Goal: Transaction & Acquisition: Subscribe to service/newsletter

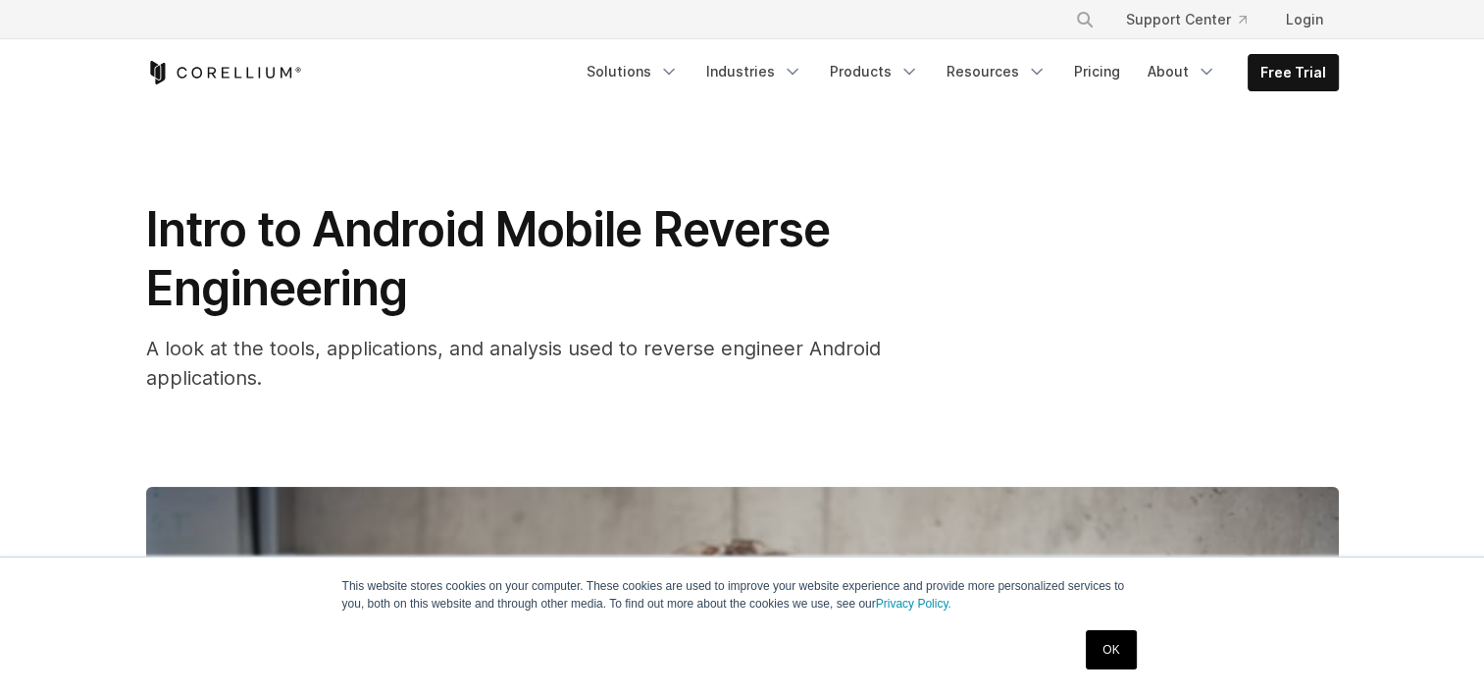
click at [1115, 644] on link "OK" at bounding box center [1111, 649] width 50 height 39
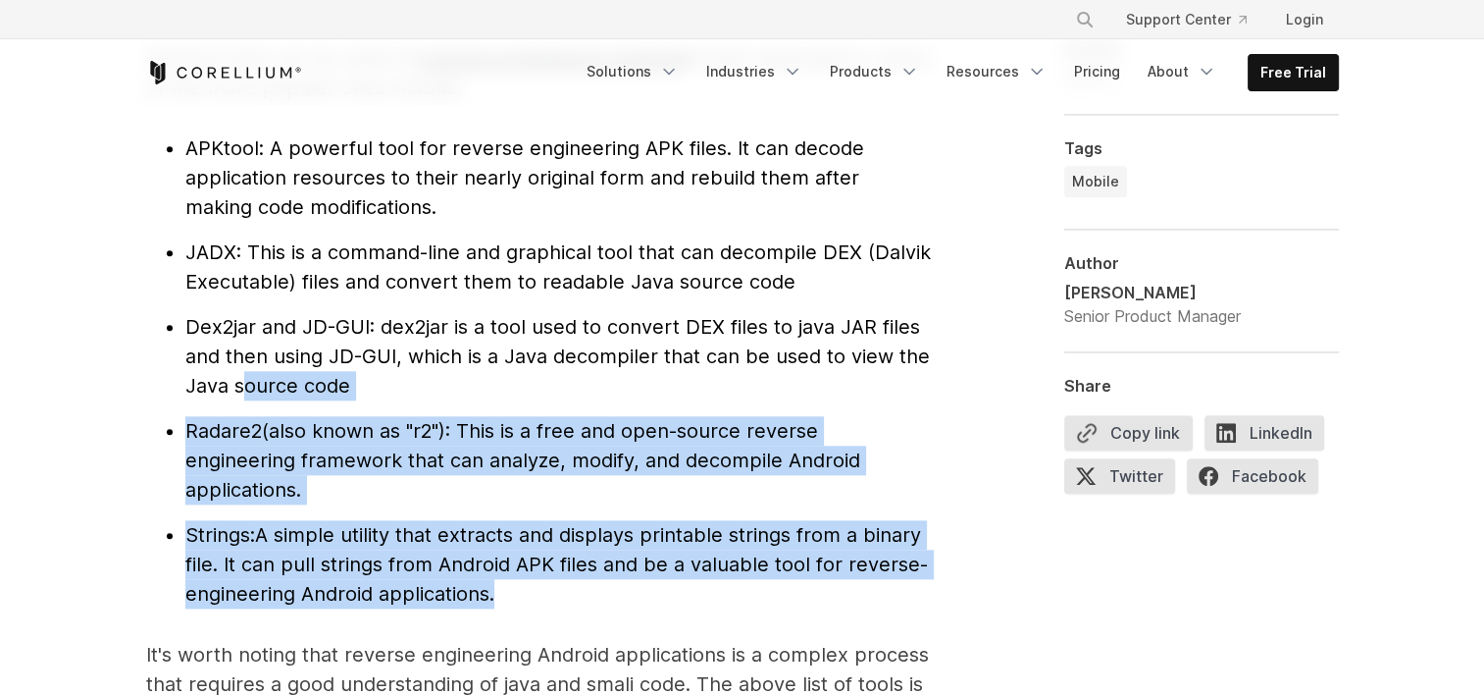
scroll to position [2158, 0]
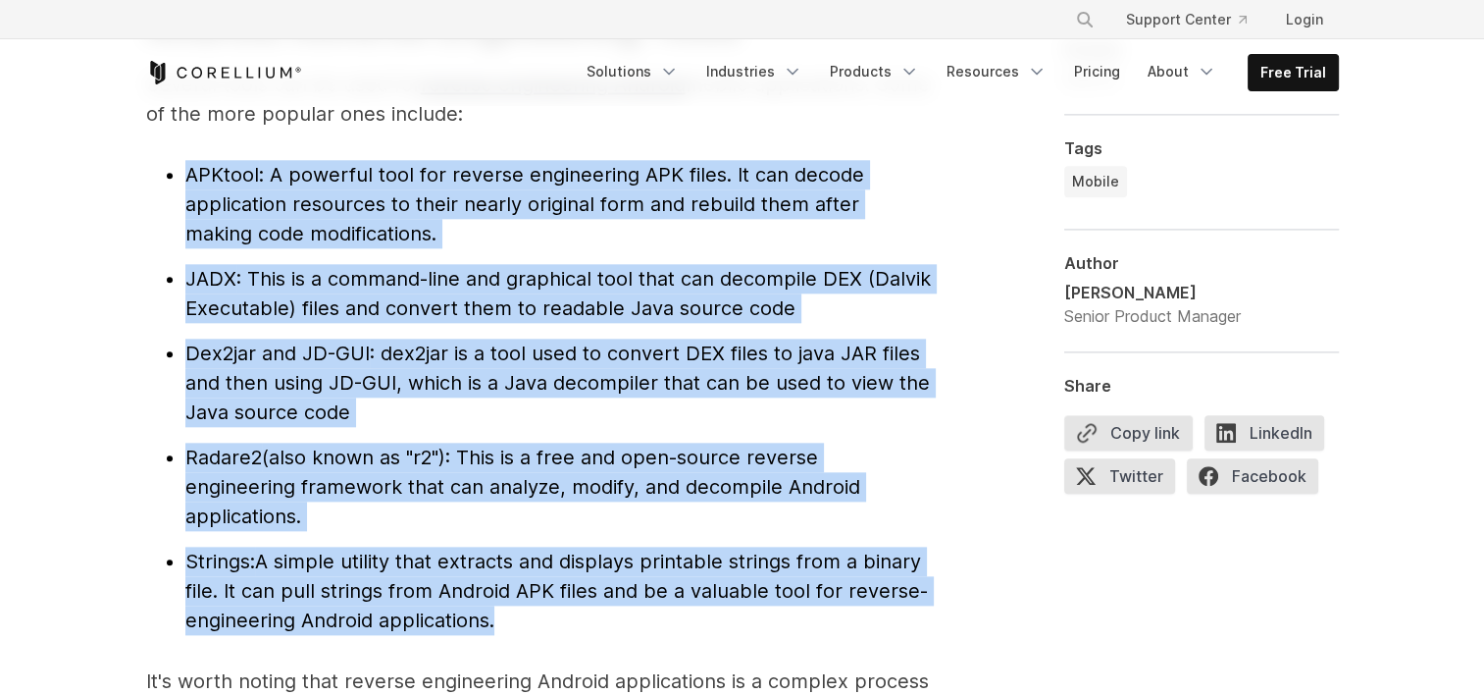
drag, startPoint x: 525, startPoint y: 530, endPoint x: 181, endPoint y: 169, distance: 498.3
click at [181, 169] on ul "APKtool : A powerful tool for reverse engineering APK files. It can decode appl…" at bounding box center [538, 397] width 785 height 475
copy ul "APKtool : A powerful tool for reverse engineering APK files. It can decode appl…"
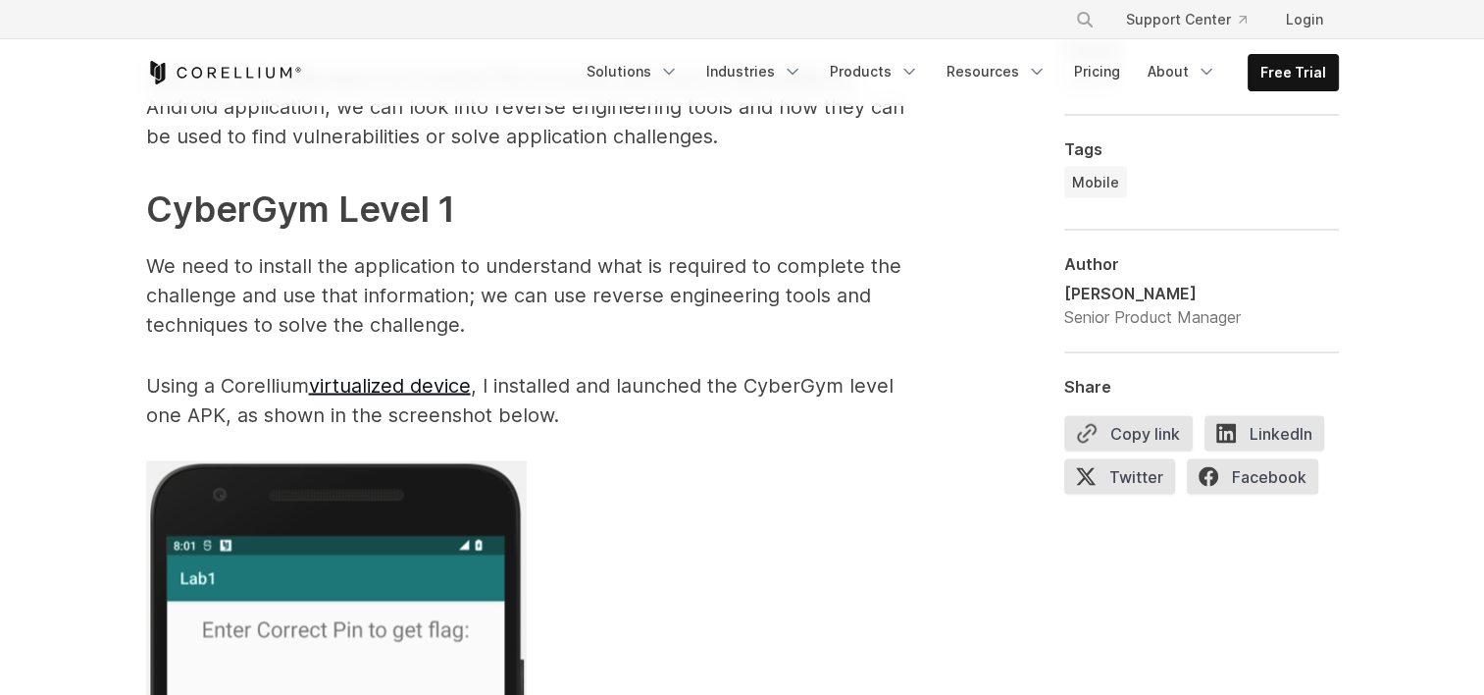
scroll to position [3728, 0]
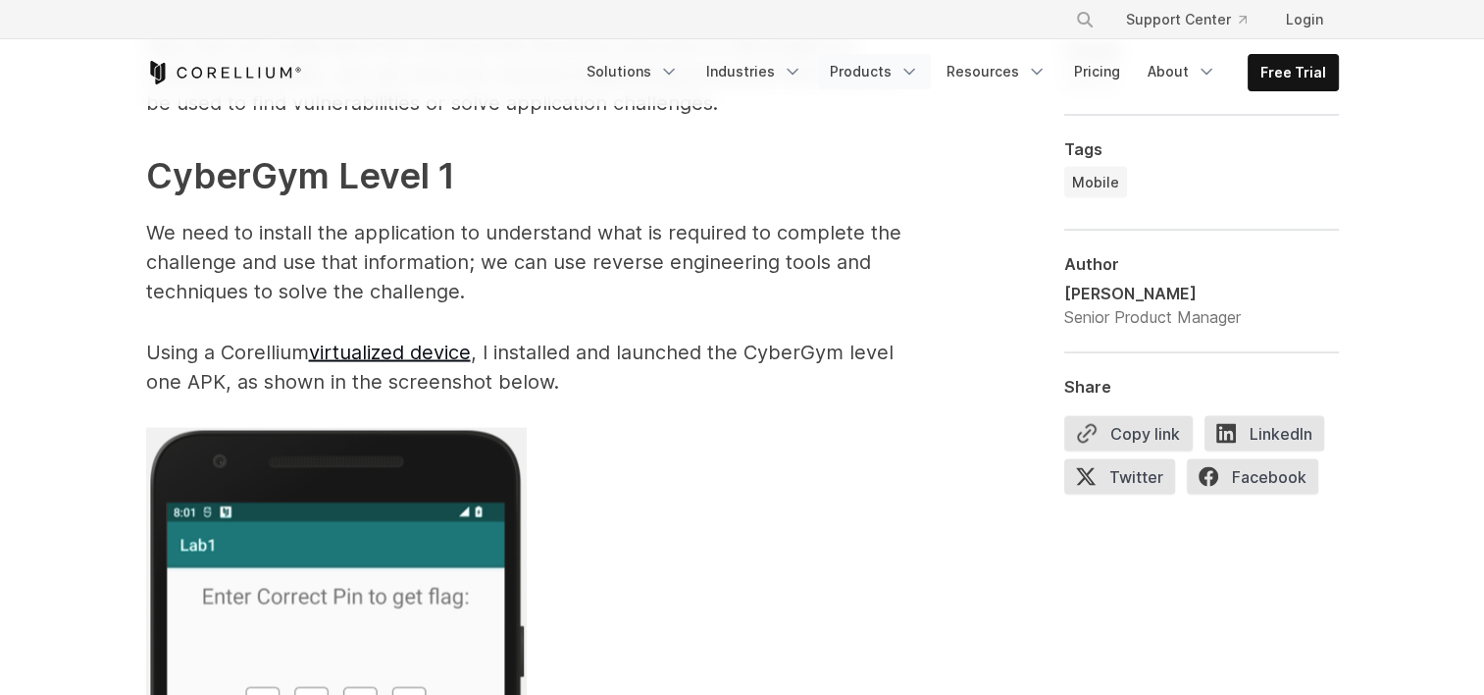
click at [903, 70] on link "Products" at bounding box center [874, 71] width 113 height 35
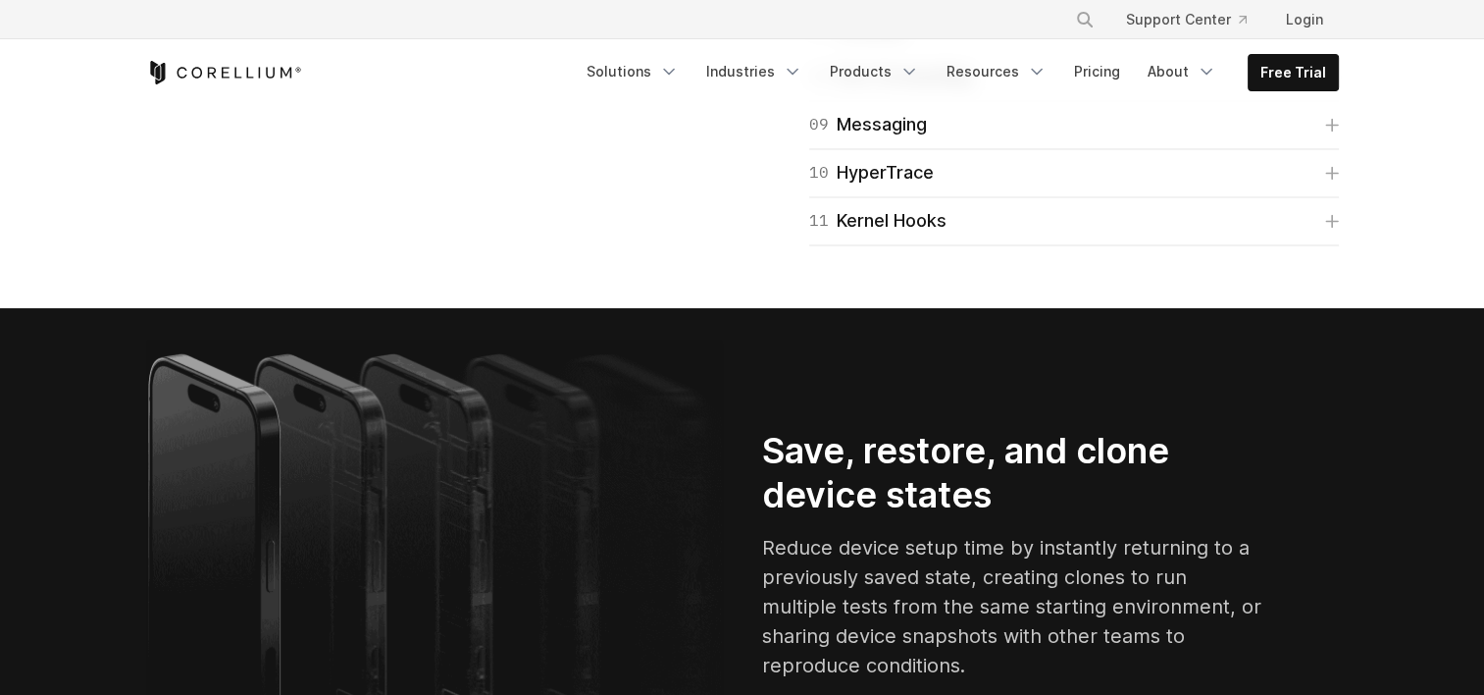
scroll to position [3434, 0]
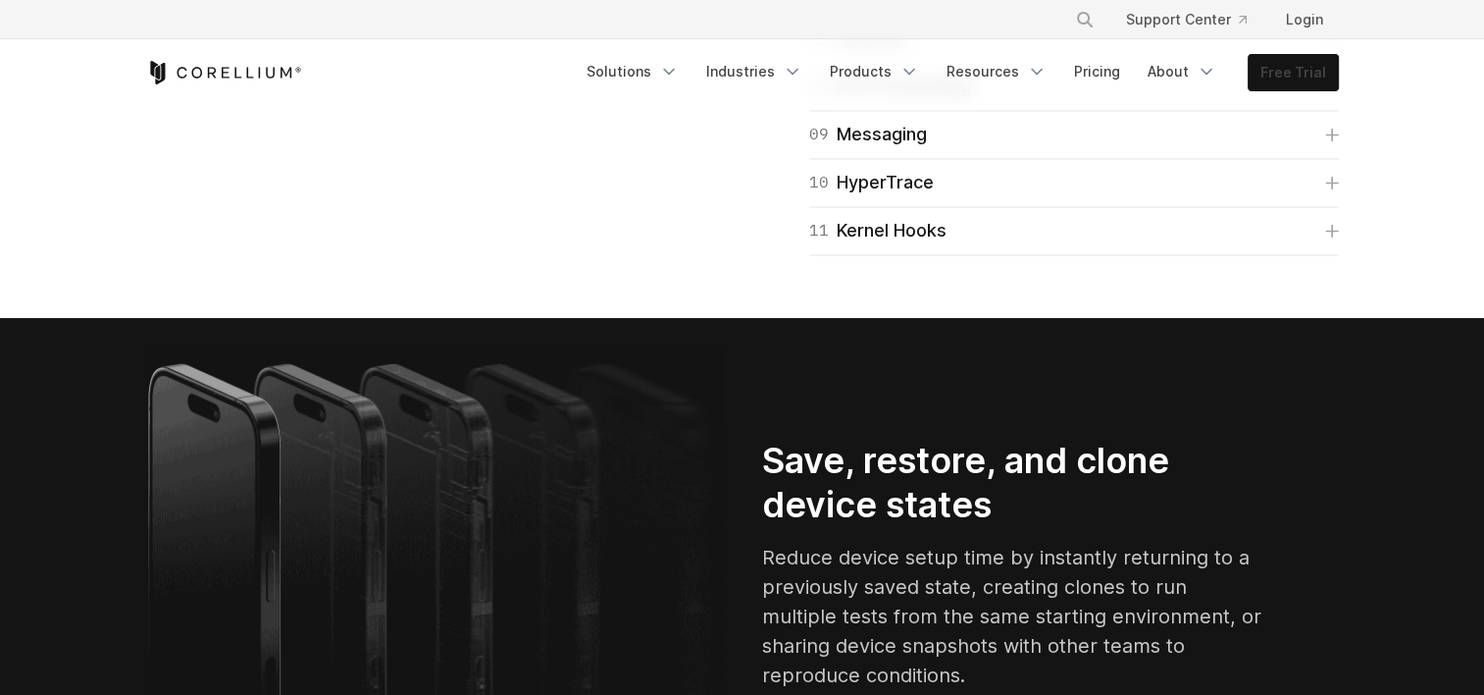
click at [1287, 78] on link "Free Trial" at bounding box center [1293, 72] width 89 height 35
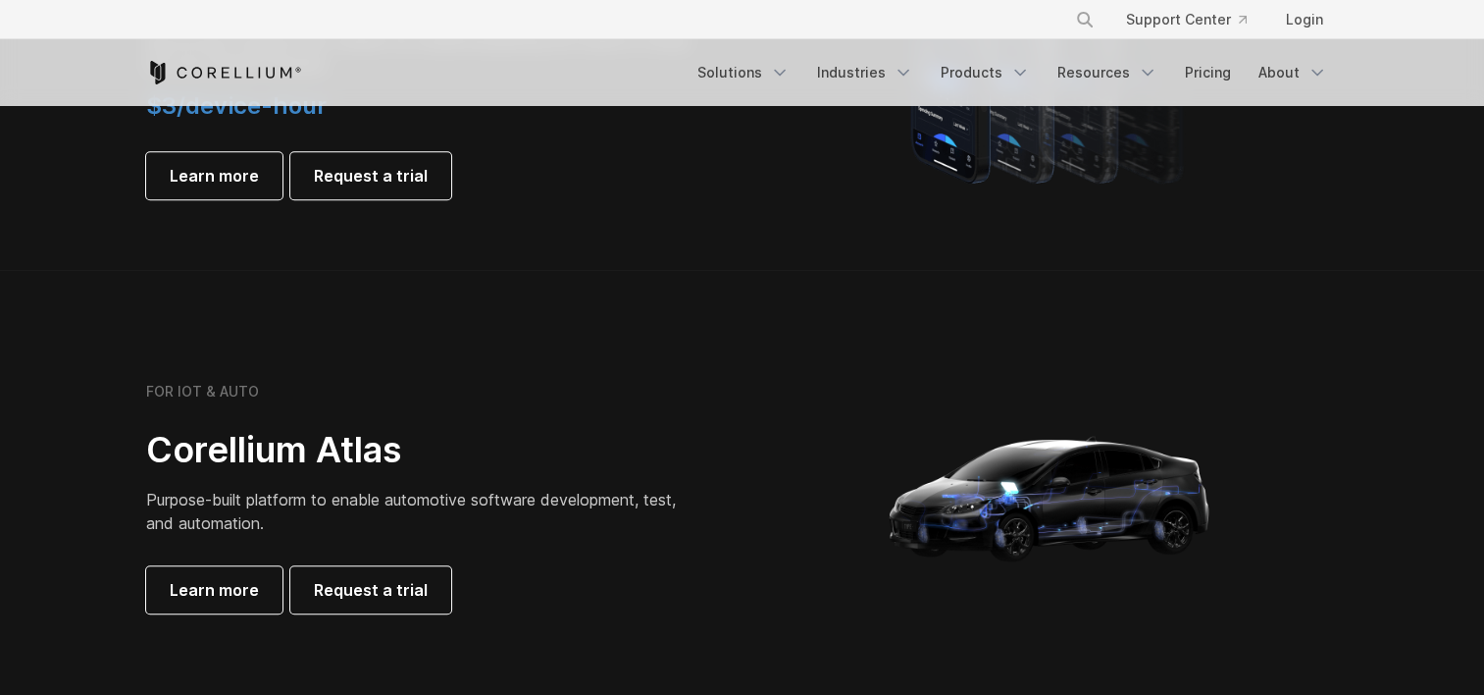
scroll to position [1472, 0]
